Goal: Task Accomplishment & Management: Use online tool/utility

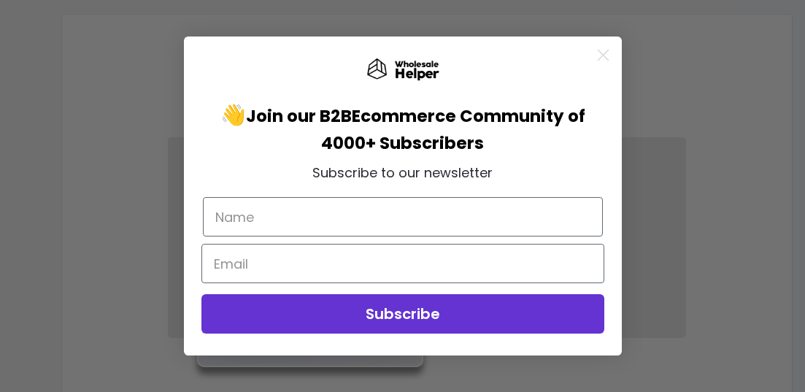
click at [605, 53] on icon "Close dialog" at bounding box center [603, 55] width 10 height 10
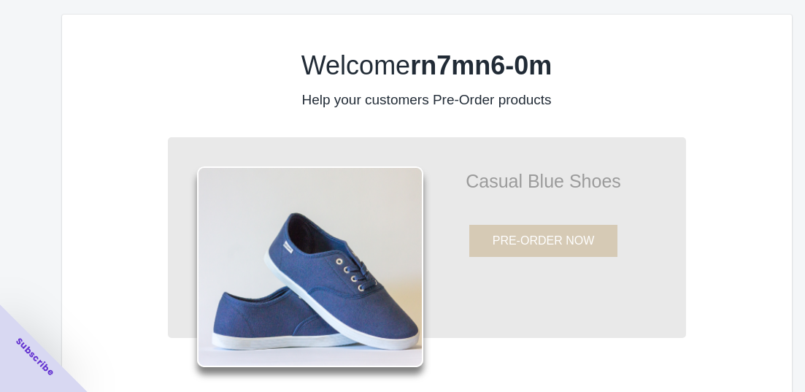
click at [52, 147] on div "Welcome rn7mn6-0m Help your customers Pre-Order products Casual Blue Shoes PRE-…" at bounding box center [403, 243] width 728 height 456
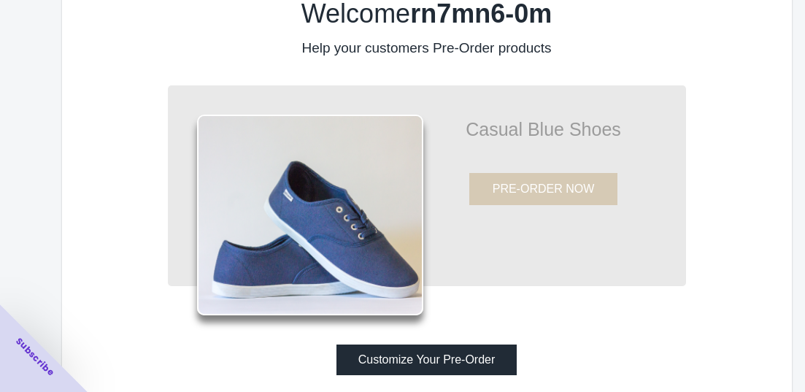
scroll to position [39, 0]
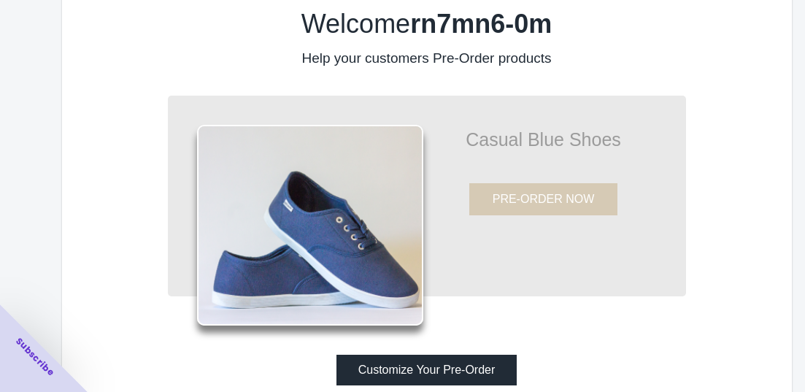
scroll to position [81, 0]
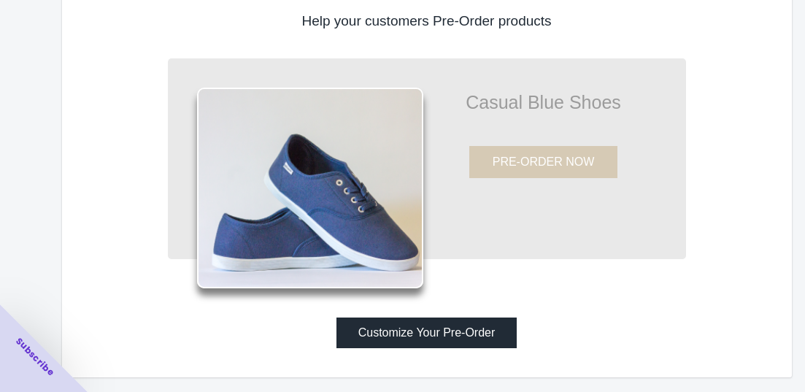
click at [481, 335] on button "Customize Your Pre-Order" at bounding box center [426, 332] width 181 height 31
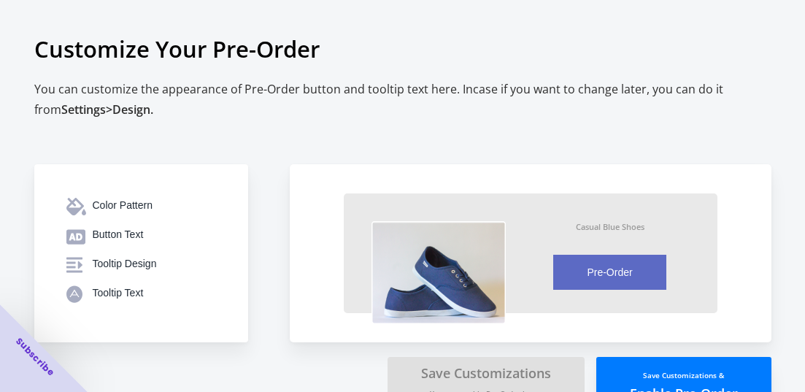
scroll to position [39, 0]
